Goal: Information Seeking & Learning: Learn about a topic

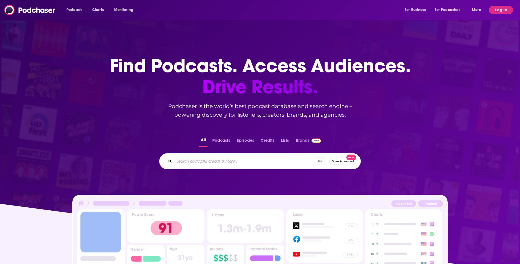
click at [211, 10] on div "Podcasts Charts Monitoring For Business For Podcasters More" at bounding box center [274, 10] width 423 height 9
click at [219, 165] on div "⌘ K Open Advanced New" at bounding box center [260, 161] width 202 height 16
click at [208, 160] on input "Search podcasts, credits, & more..." at bounding box center [244, 161] width 141 height 9
type input "the startup podcast"
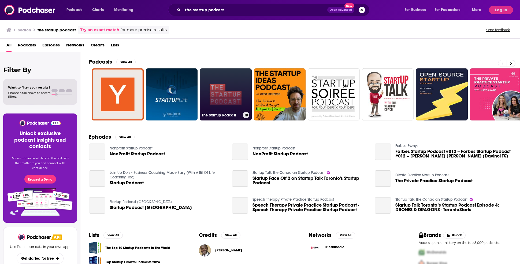
click at [230, 102] on link "The Startup Podcast" at bounding box center [226, 94] width 52 height 52
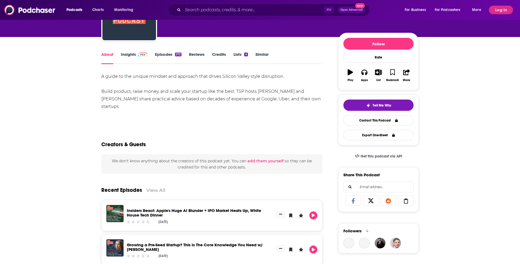
scroll to position [12, 0]
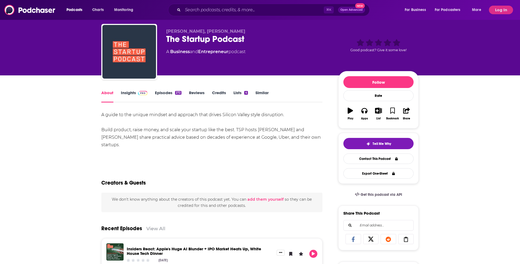
click at [136, 97] on link "Insights" at bounding box center [134, 96] width 27 height 12
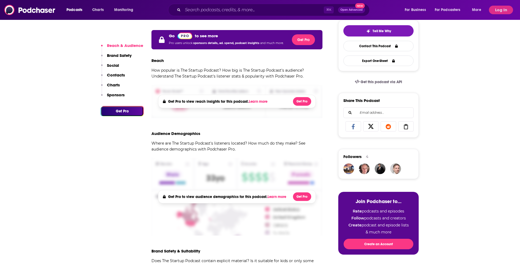
scroll to position [133, 0]
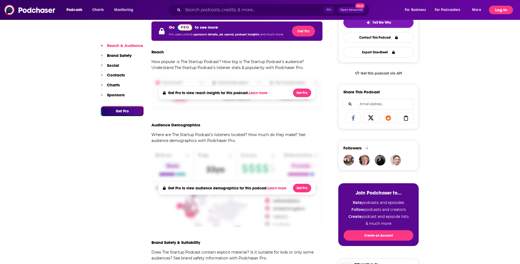
click at [502, 13] on button "Log In" at bounding box center [501, 10] width 24 height 9
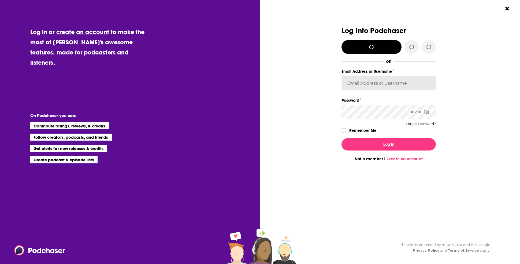
type input "cmand-s"
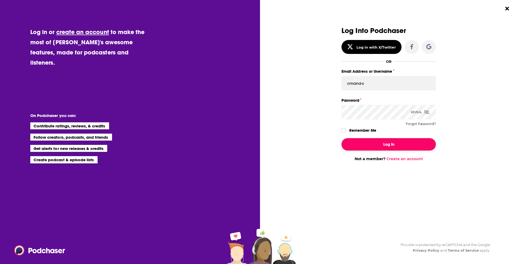
click at [345, 143] on button "Log In" at bounding box center [388, 144] width 94 height 12
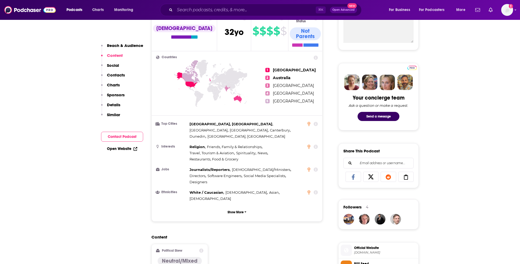
scroll to position [199, 0]
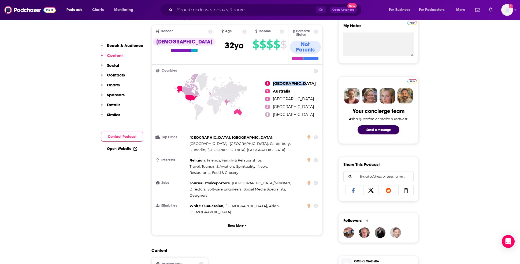
drag, startPoint x: 272, startPoint y: 78, endPoint x: 303, endPoint y: 80, distance: 30.6
click at [303, 80] on ul "1 [GEOGRAPHIC_DATA] 2 [GEOGRAPHIC_DATA] 3 [GEOGRAPHIC_DATA] 4 [GEOGRAPHIC_DATA]…" at bounding box center [291, 99] width 53 height 60
click at [238, 223] on p "Show More" at bounding box center [236, 225] width 16 height 4
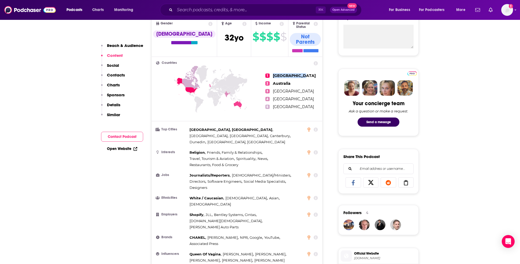
scroll to position [206, 0]
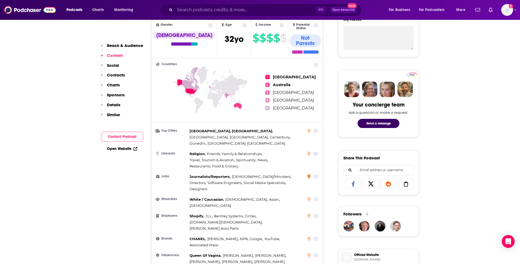
click at [309, 174] on icon at bounding box center [308, 176] width 3 height 4
click at [284, 175] on ul "Top Cities [GEOGRAPHIC_DATA], [GEOGRAPHIC_DATA] , [GEOGRAPHIC_DATA] , [GEOGRAPH…" at bounding box center [237, 207] width 162 height 158
drag, startPoint x: 291, startPoint y: 170, endPoint x: 266, endPoint y: 161, distance: 27.4
click at [266, 173] on div "Journalists/Reporters , Pastors/Ministers , Directors , Software Engineers , So…" at bounding box center [246, 182] width 114 height 18
click at [244, 180] on span "Social Media Specialists" at bounding box center [265, 182] width 42 height 4
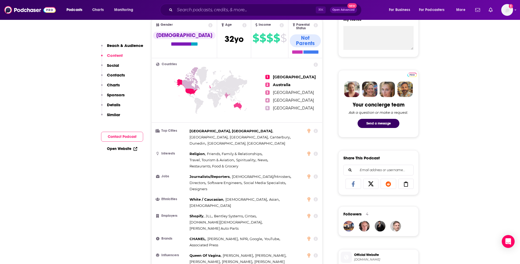
click at [229, 15] on div "⌘ K Open Advanced New" at bounding box center [261, 10] width 202 height 12
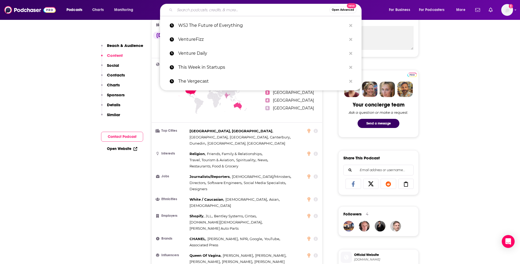
click at [229, 8] on input "Search podcasts, credits, & more..." at bounding box center [252, 10] width 155 height 9
click at [219, 68] on p "This Week in Startups" at bounding box center [262, 67] width 168 height 14
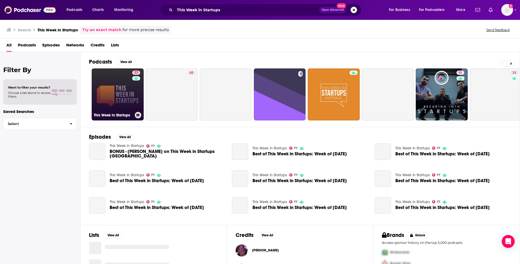
click at [128, 92] on link "77 This Week in Startups" at bounding box center [118, 94] width 52 height 52
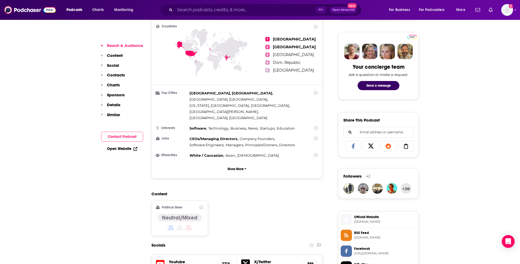
scroll to position [245, 0]
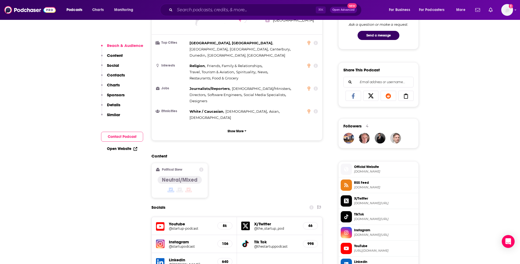
scroll to position [304, 0]
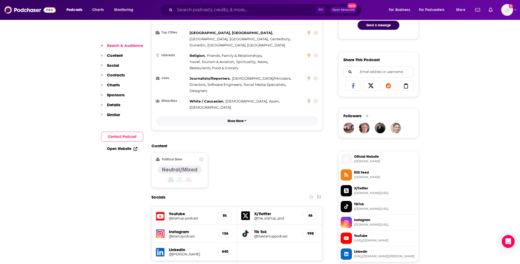
click at [238, 116] on button "Show More" at bounding box center [237, 121] width 162 height 10
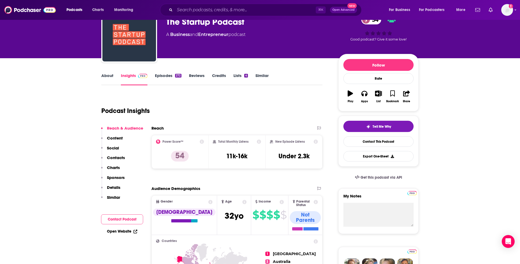
scroll to position [21, 0]
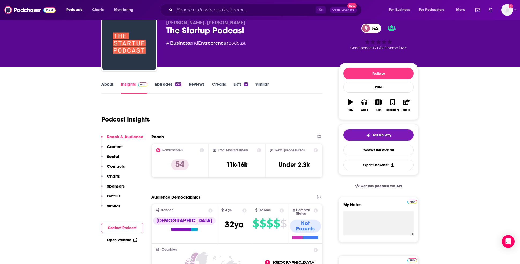
click at [160, 84] on link "Episodes 272" at bounding box center [168, 87] width 27 height 12
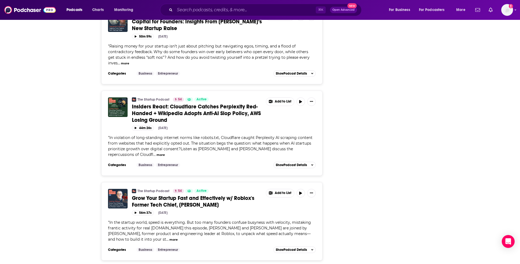
scroll to position [911, 0]
